Goal: Transaction & Acquisition: Purchase product/service

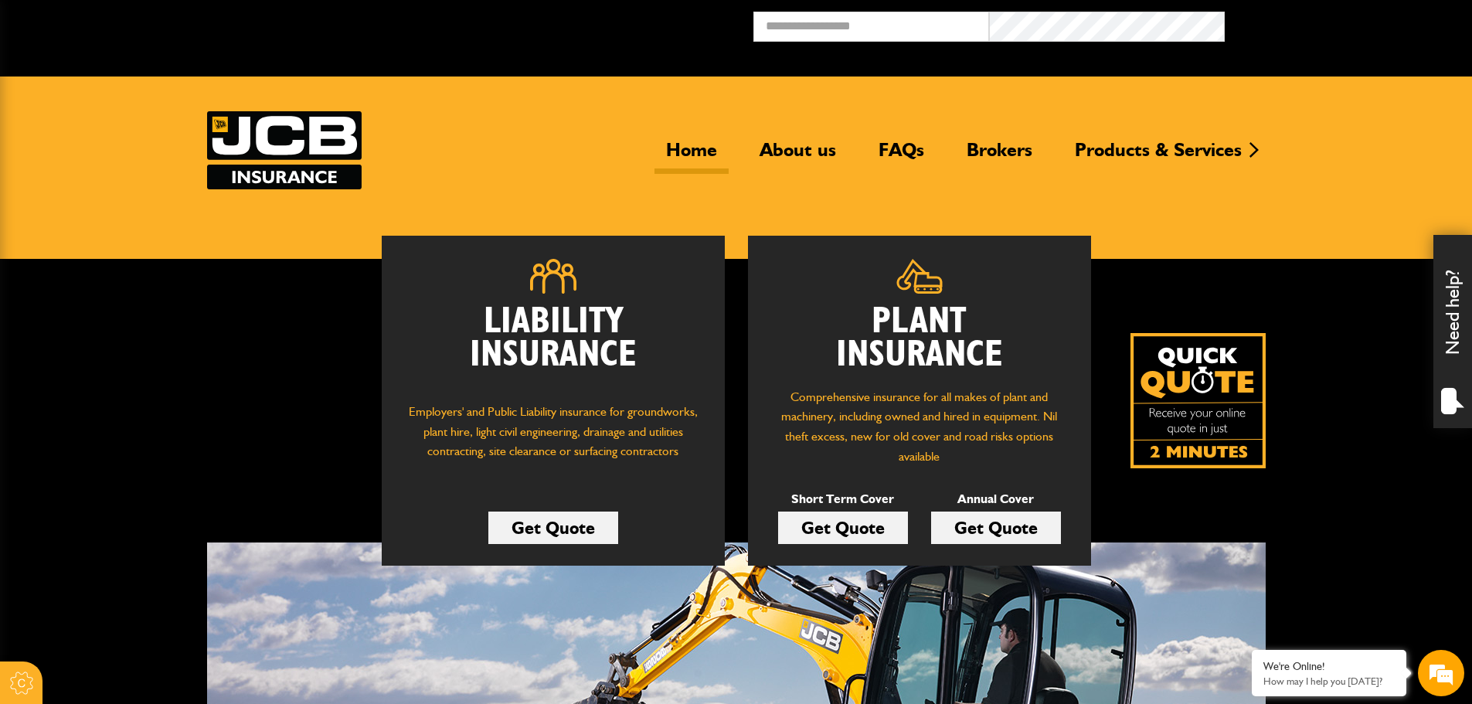
click at [838, 520] on link "Get Quote" at bounding box center [843, 527] width 130 height 32
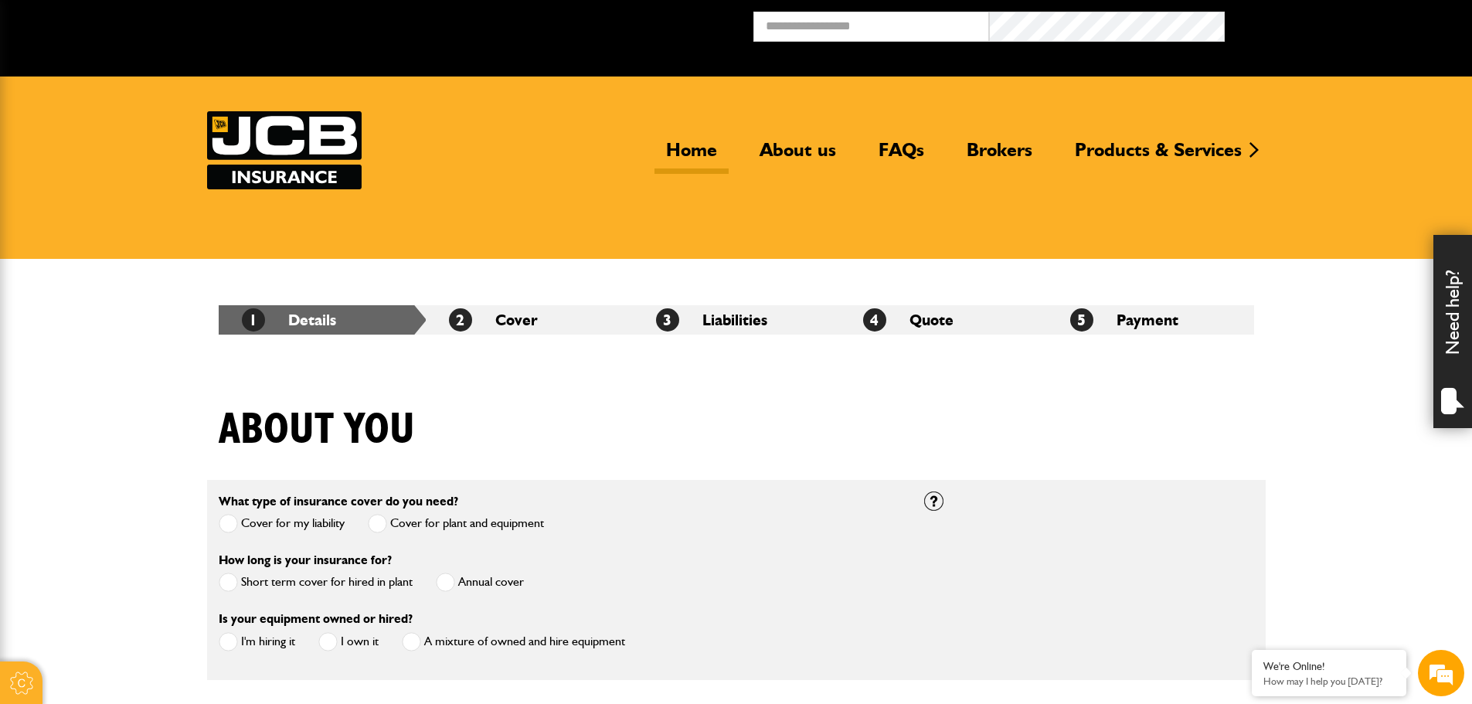
click at [700, 148] on link "Home" at bounding box center [691, 156] width 74 height 36
